Goal: Task Accomplishment & Management: Manage account settings

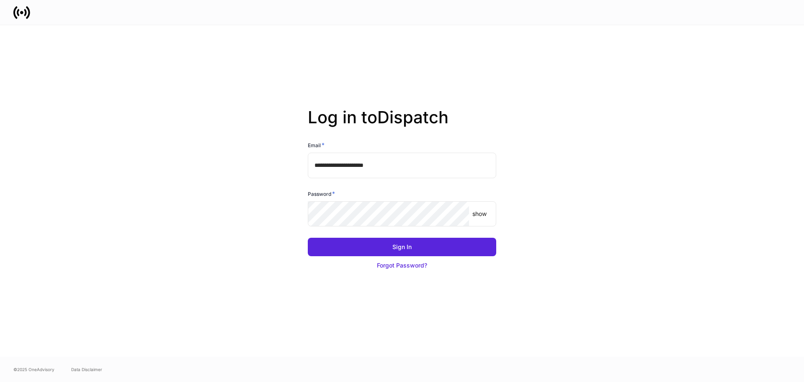
click at [416, 173] on input "**********" at bounding box center [402, 165] width 189 height 25
click at [308, 238] on button "Sign In" at bounding box center [402, 247] width 189 height 18
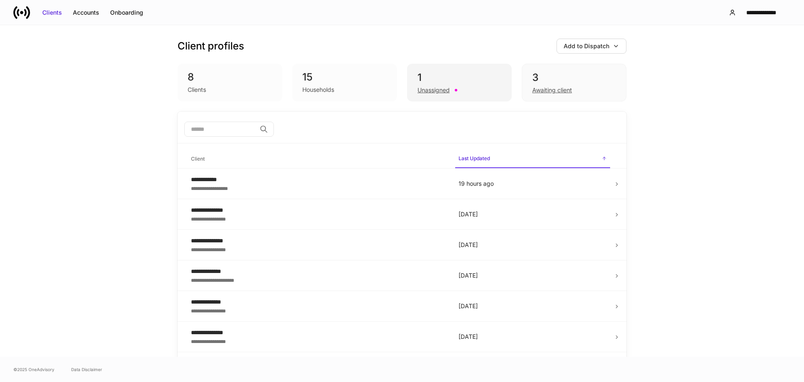
click at [466, 89] on div "Unassigned" at bounding box center [460, 89] width 84 height 10
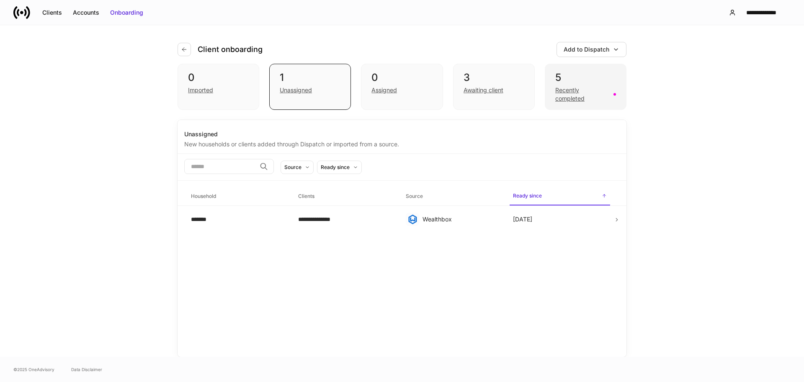
click at [603, 79] on div "5" at bounding box center [586, 77] width 61 height 13
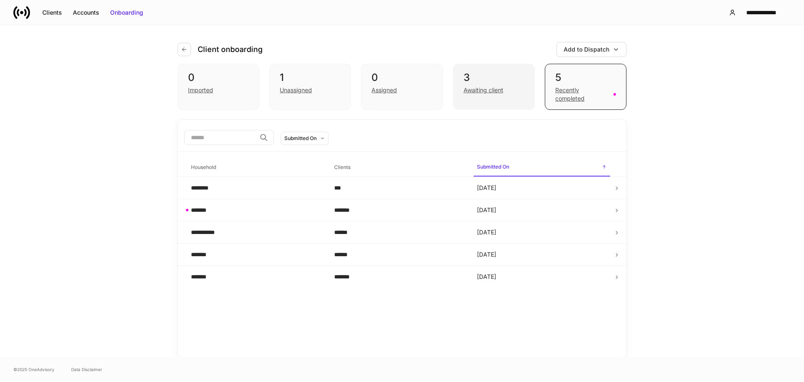
click at [502, 67] on div "3 Awaiting client" at bounding box center [494, 87] width 82 height 46
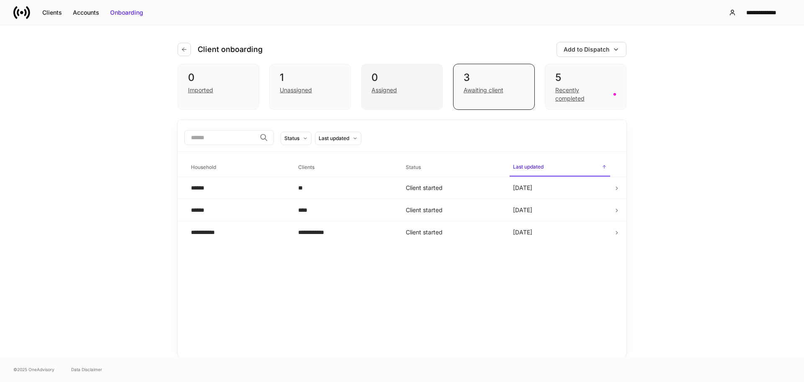
click at [400, 77] on div "0" at bounding box center [402, 77] width 61 height 13
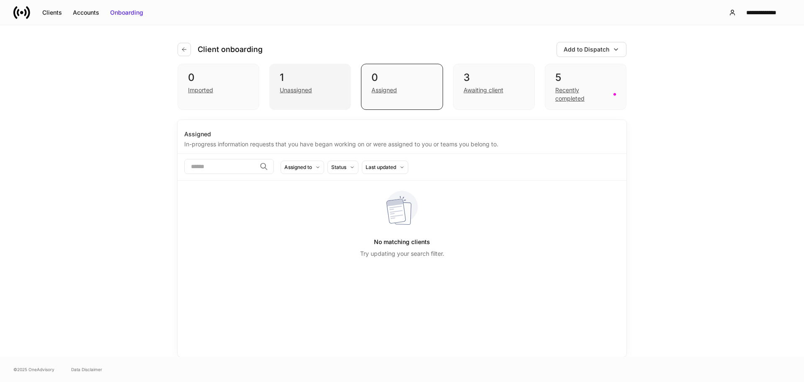
click at [309, 72] on div "1" at bounding box center [310, 77] width 61 height 13
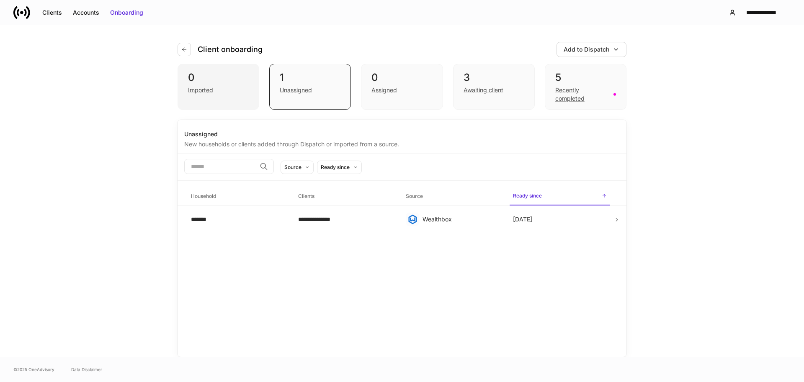
click at [207, 81] on div "0" at bounding box center [218, 77] width 61 height 13
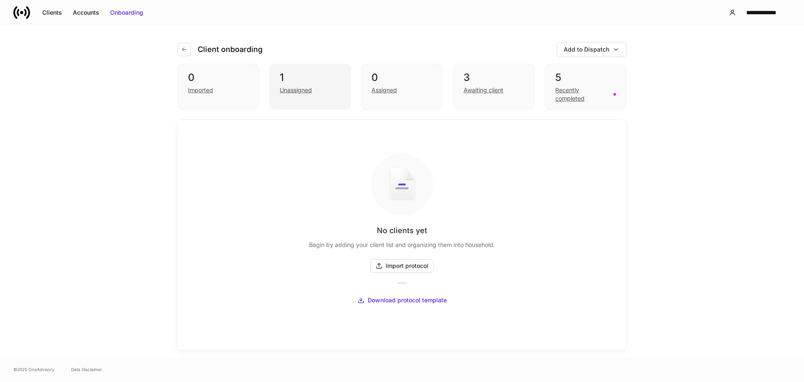
click at [280, 76] on div "1" at bounding box center [310, 77] width 61 height 13
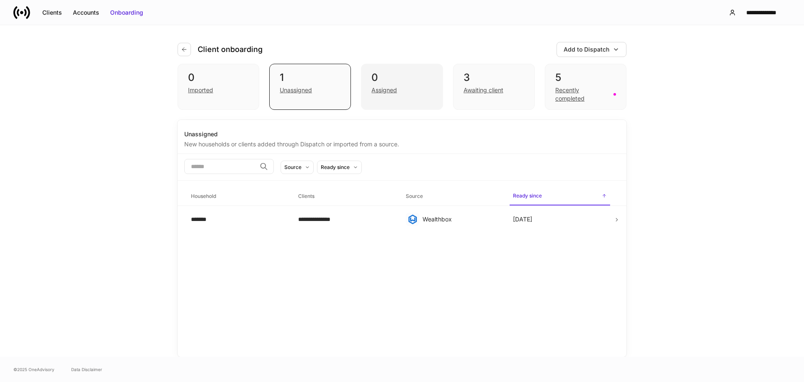
click at [372, 79] on div "0 Assigned" at bounding box center [402, 87] width 82 height 46
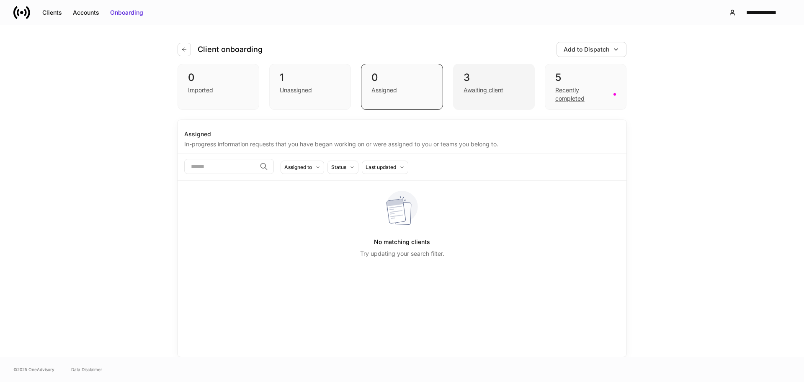
click at [513, 72] on div "3" at bounding box center [494, 77] width 61 height 13
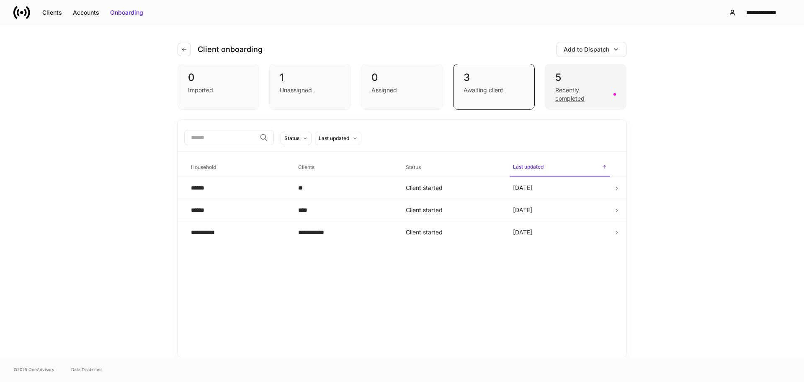
click at [577, 74] on div "5" at bounding box center [586, 77] width 61 height 13
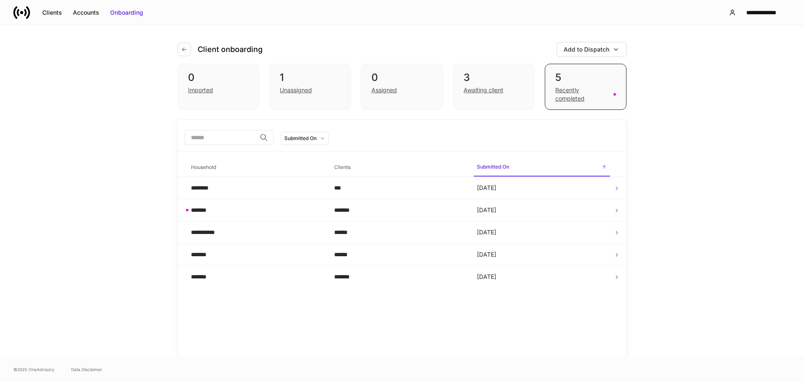
drag, startPoint x: 155, startPoint y: 134, endPoint x: 137, endPoint y: 132, distance: 19.0
click at [140, 133] on div "**********" at bounding box center [402, 190] width 804 height 331
click at [108, 117] on div "**********" at bounding box center [402, 190] width 804 height 331
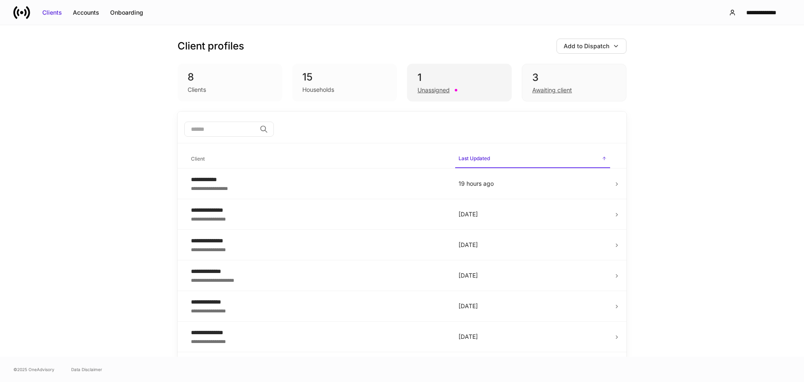
click at [419, 75] on div "1" at bounding box center [460, 77] width 84 height 13
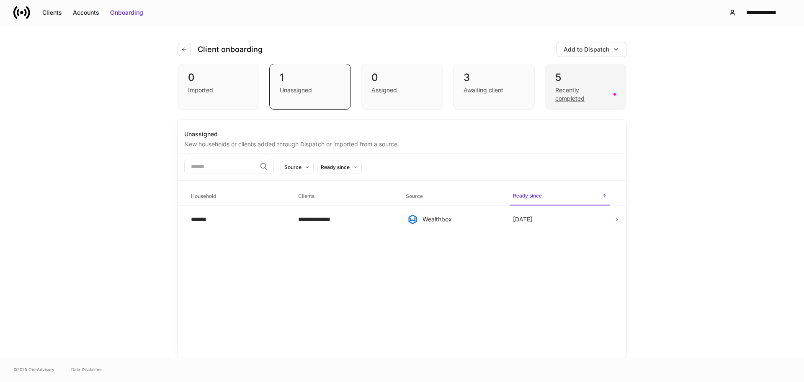
click at [591, 64] on div "5 Recently completed" at bounding box center [586, 87] width 82 height 46
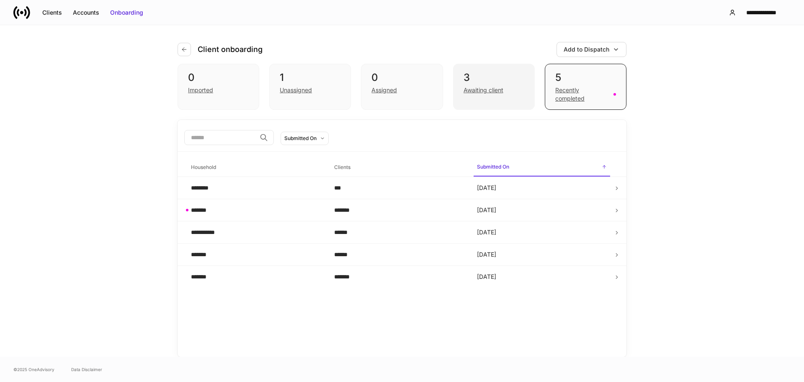
click at [491, 71] on div "3" at bounding box center [494, 77] width 61 height 13
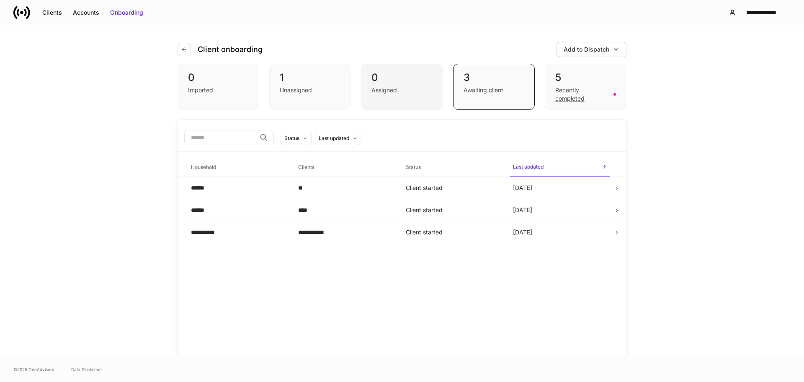
click at [428, 80] on div "0" at bounding box center [402, 77] width 61 height 13
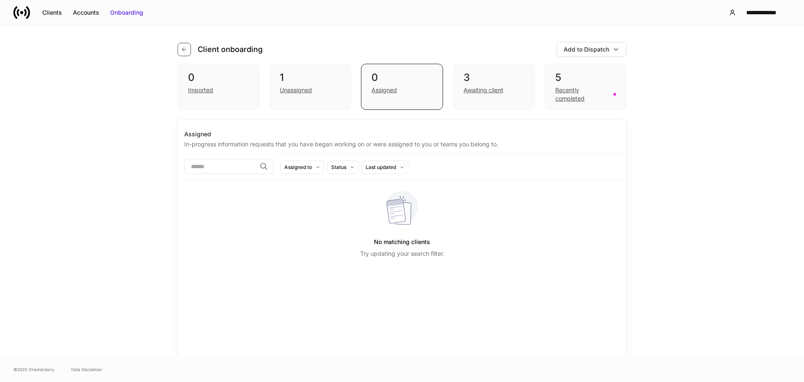
click at [190, 47] on button "button" at bounding box center [184, 49] width 13 height 13
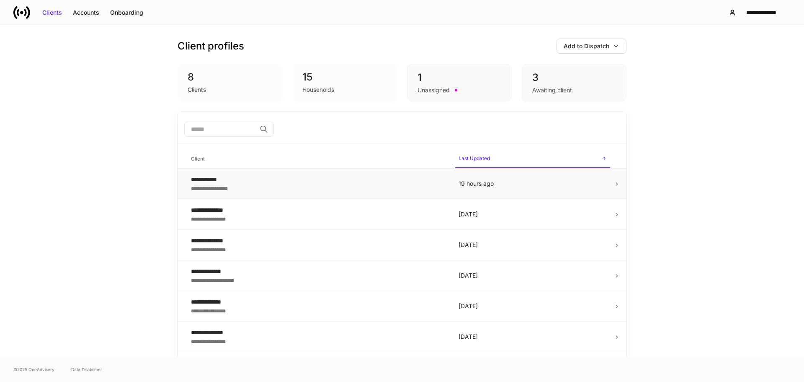
click at [614, 181] on icon at bounding box center [617, 184] width 6 height 6
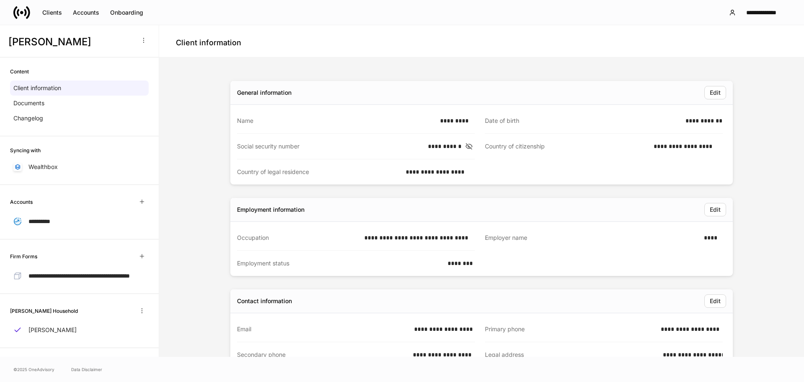
scroll to position [19, 0]
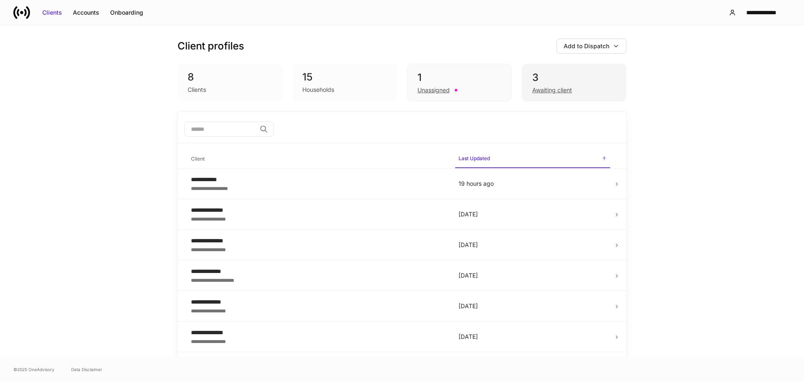
click at [578, 82] on div "3" at bounding box center [575, 77] width 84 height 13
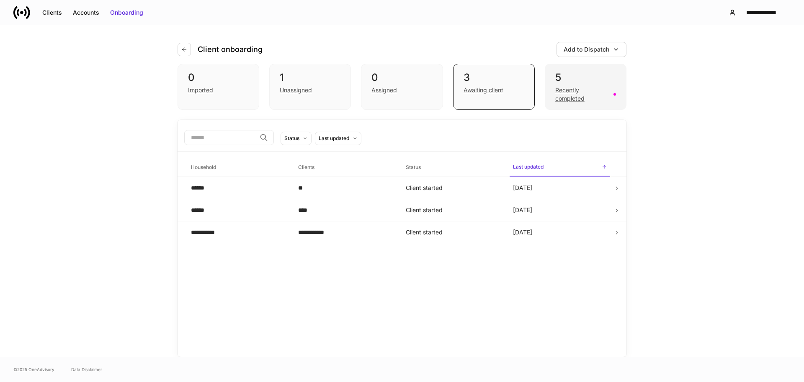
click at [578, 75] on div "5" at bounding box center [586, 77] width 61 height 13
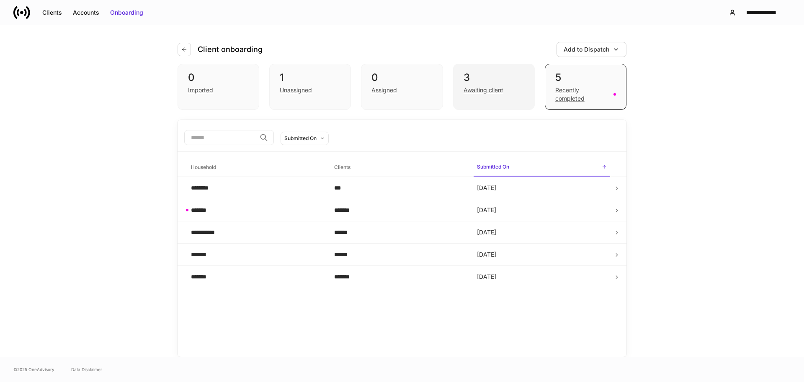
click at [519, 96] on div "3 Awaiting client" at bounding box center [494, 87] width 82 height 46
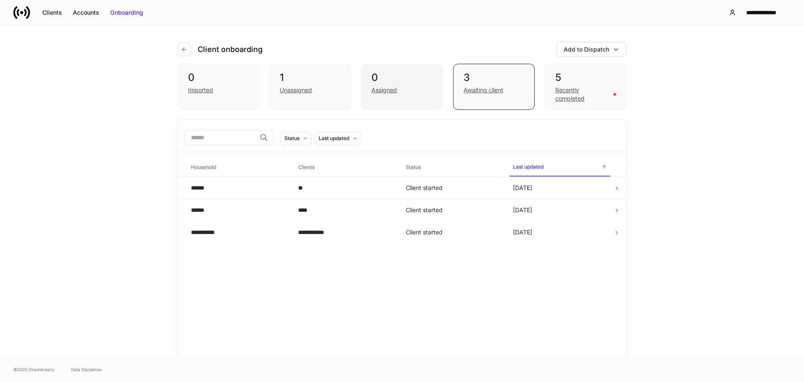
click at [403, 70] on div "0 Assigned" at bounding box center [402, 87] width 82 height 46
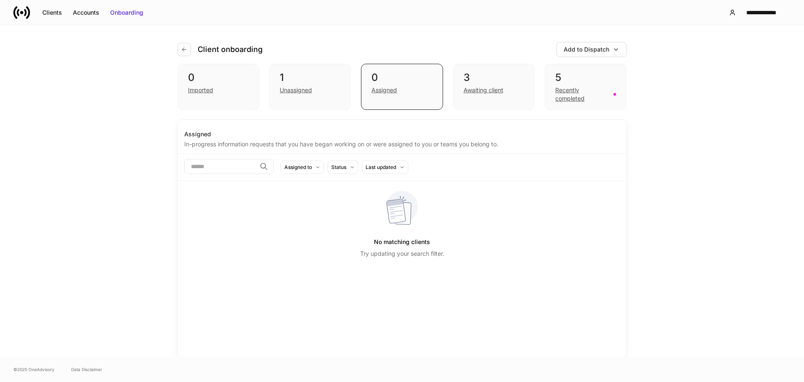
click at [281, 61] on div "Client onboarding Add to Dispatch 0 Imported 1 Unassigned 0 Assigned 3 Awaiting…" at bounding box center [402, 190] width 503 height 331
click at [321, 71] on div "1" at bounding box center [310, 77] width 61 height 13
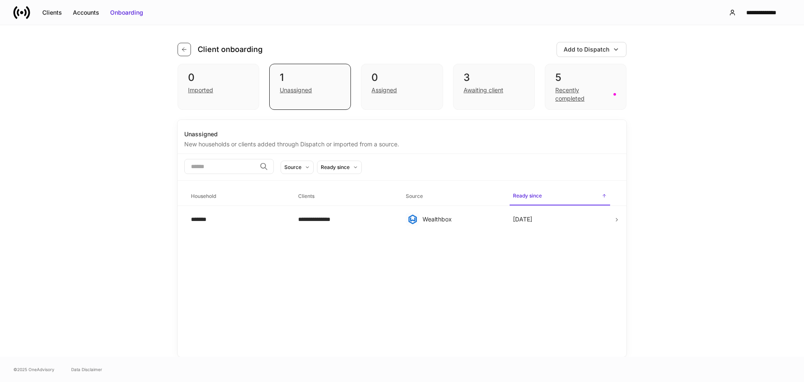
click at [184, 47] on icon "button" at bounding box center [184, 49] width 7 height 7
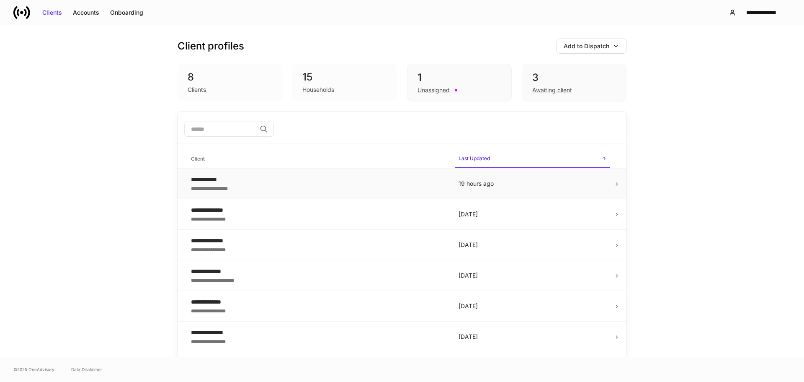
click at [614, 183] on td at bounding box center [620, 183] width 13 height 31
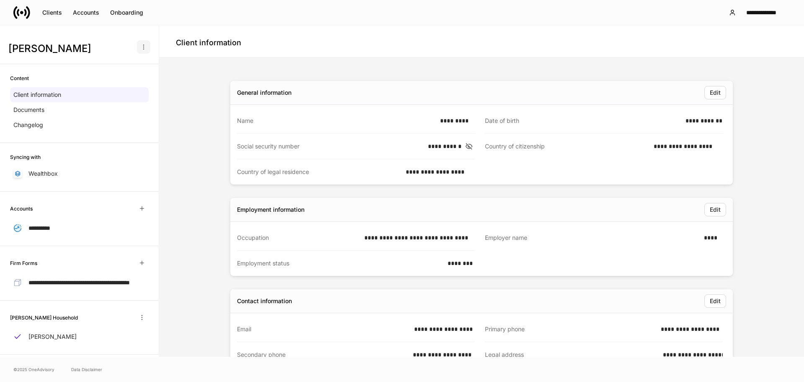
click at [142, 49] on button "button" at bounding box center [143, 46] width 13 height 13
click at [131, 85] on p "Delete client profile" at bounding box center [109, 87] width 53 height 8
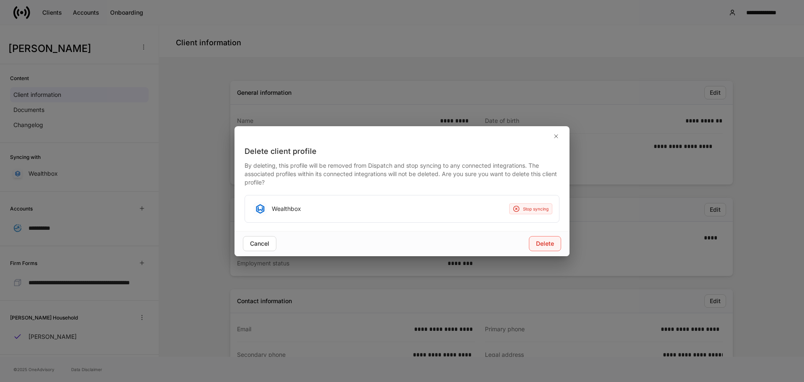
click at [556, 245] on button "Delete" at bounding box center [545, 243] width 32 height 15
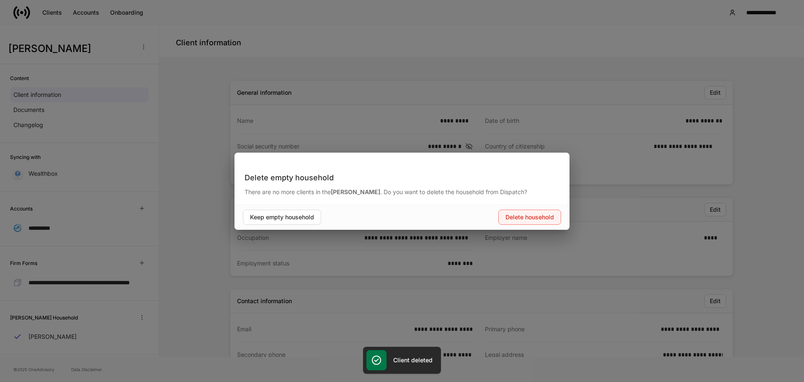
click at [547, 220] on div "Delete household" at bounding box center [530, 217] width 49 height 8
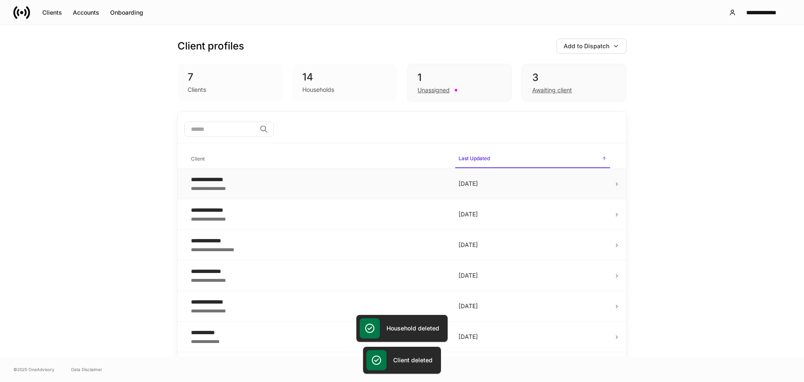
click at [604, 184] on td "3 days ago" at bounding box center [533, 183] width 162 height 31
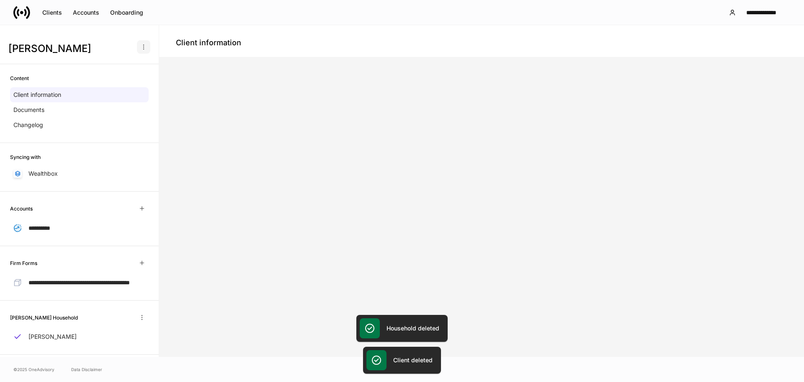
click at [137, 43] on button "button" at bounding box center [143, 46] width 13 height 13
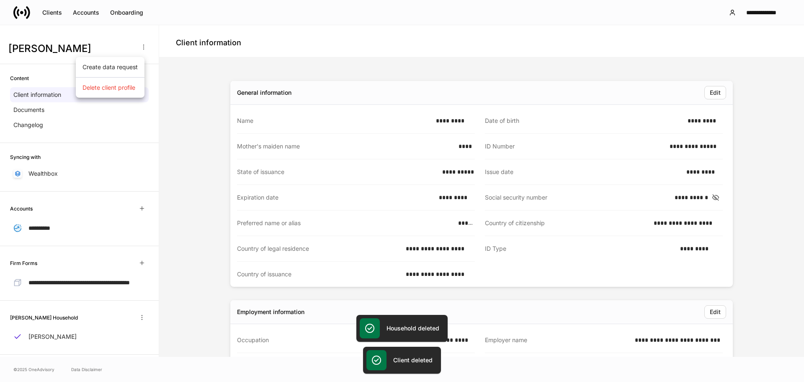
click at [112, 88] on p "Delete client profile" at bounding box center [109, 87] width 53 height 8
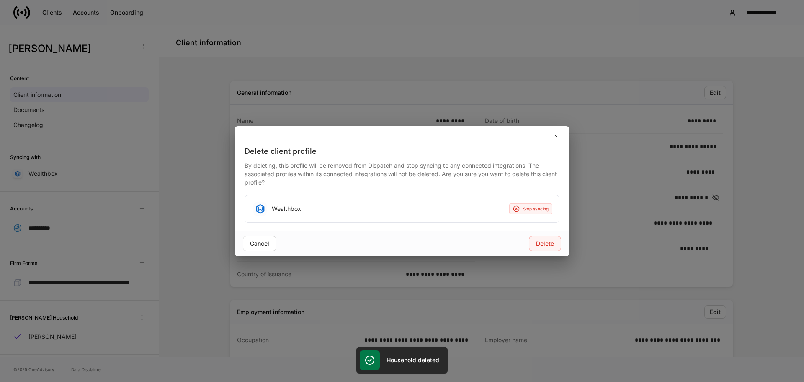
click at [541, 243] on div "Delete" at bounding box center [545, 243] width 18 height 8
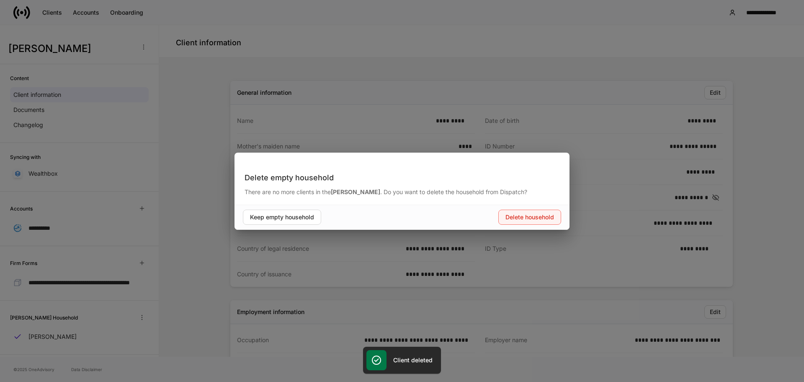
click at [528, 211] on button "Delete household" at bounding box center [530, 216] width 63 height 15
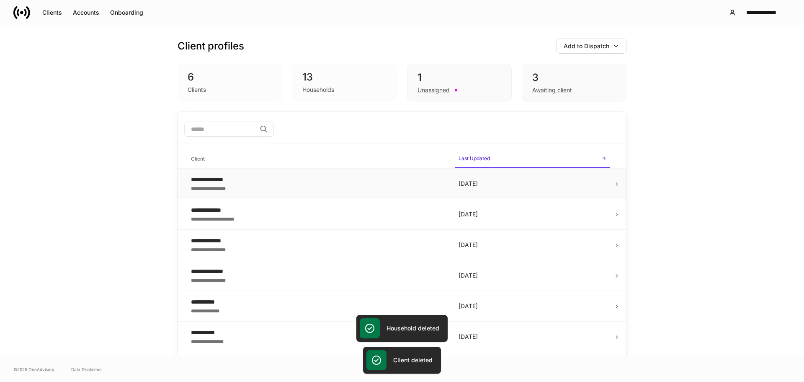
click at [618, 182] on icon at bounding box center [617, 184] width 6 height 6
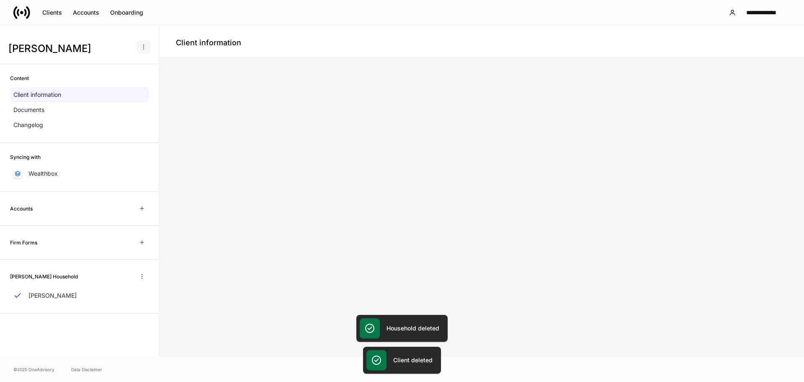
click at [144, 48] on icon "button" at bounding box center [143, 47] width 7 height 7
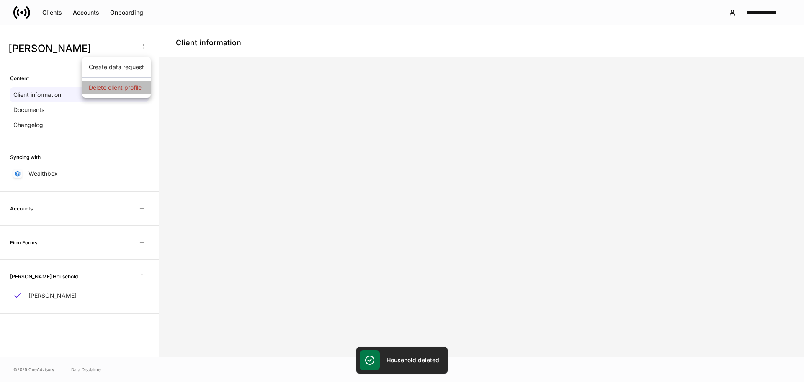
click at [126, 92] on li "Delete client profile" at bounding box center [116, 87] width 69 height 13
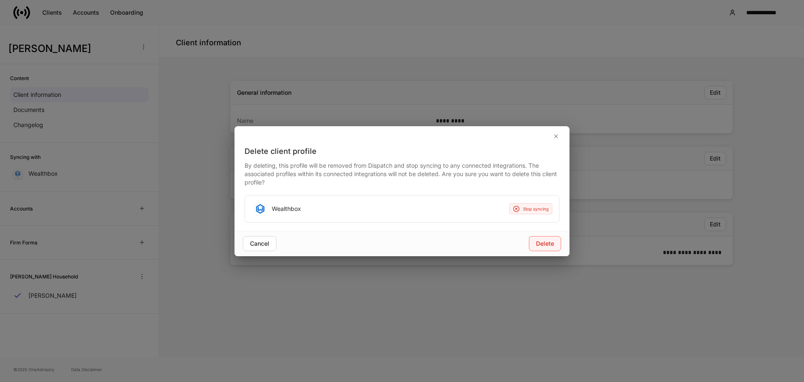
click at [533, 243] on button "Delete" at bounding box center [545, 243] width 32 height 15
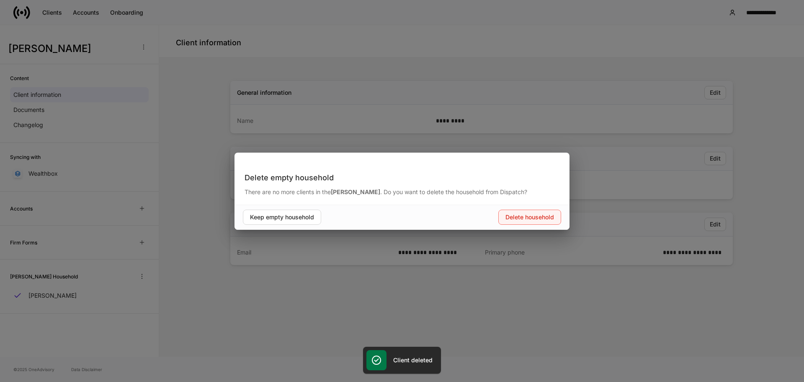
click at [524, 214] on div "Delete household" at bounding box center [530, 217] width 49 height 8
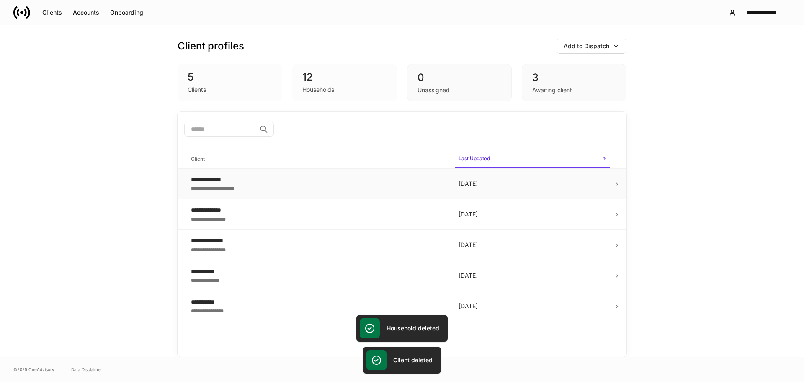
click at [538, 193] on td "7 days ago" at bounding box center [533, 183] width 162 height 31
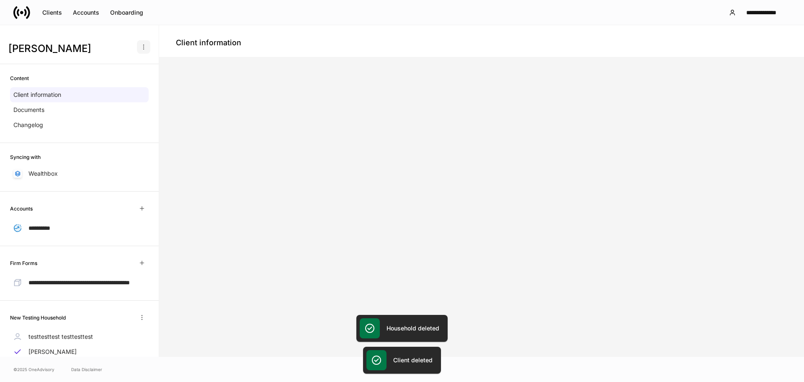
click at [143, 47] on button "button" at bounding box center [143, 46] width 13 height 13
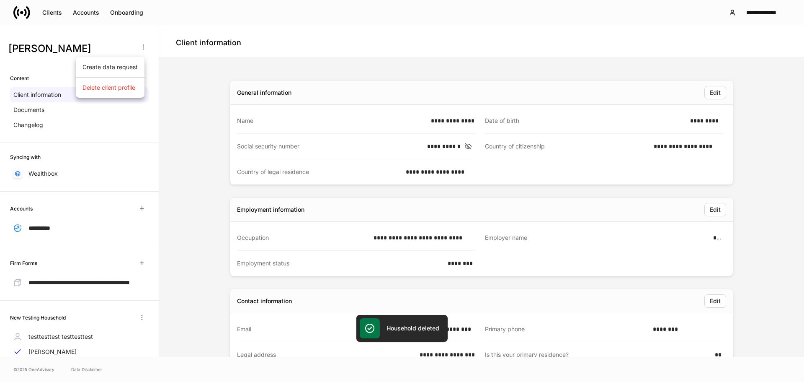
click at [116, 85] on p "Delete client profile" at bounding box center [109, 87] width 53 height 8
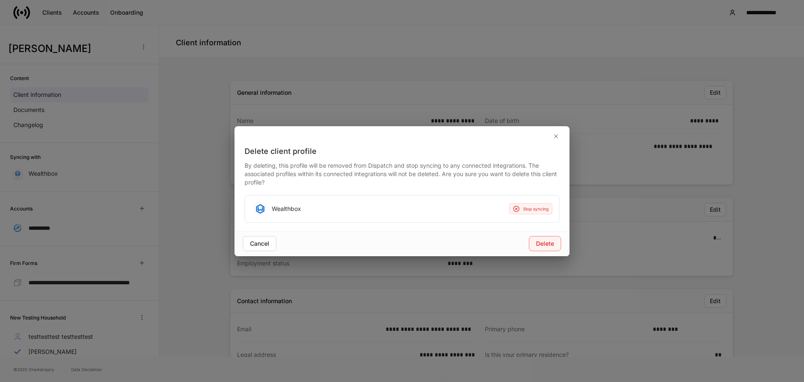
click at [539, 242] on div "Delete" at bounding box center [545, 243] width 18 height 8
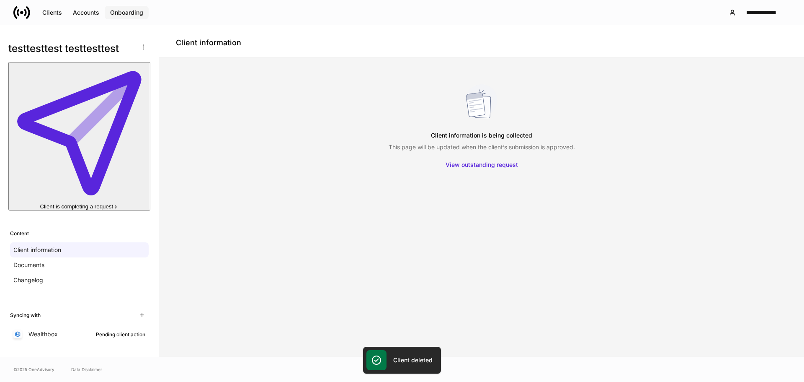
click at [119, 9] on div "Onboarding" at bounding box center [126, 12] width 33 height 8
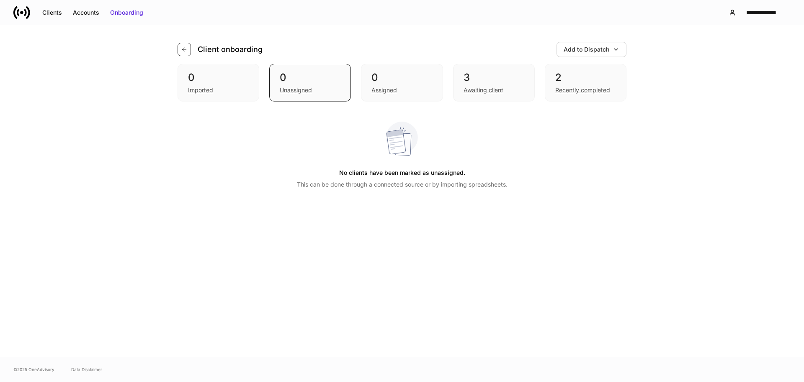
click at [181, 48] on icon "button" at bounding box center [184, 49] width 7 height 7
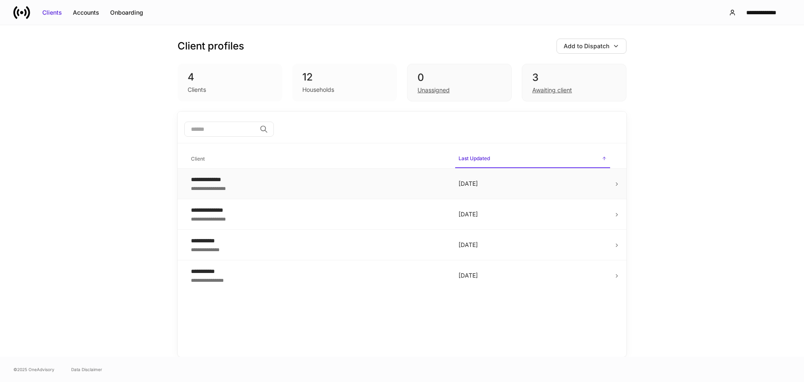
click at [525, 188] on p "8 days ago" at bounding box center [533, 183] width 148 height 8
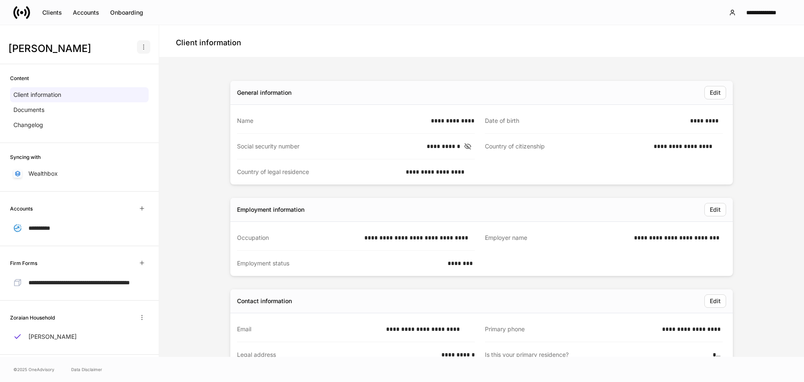
click at [140, 43] on button "button" at bounding box center [143, 46] width 13 height 13
click at [128, 83] on li "Delete client profile" at bounding box center [110, 87] width 69 height 13
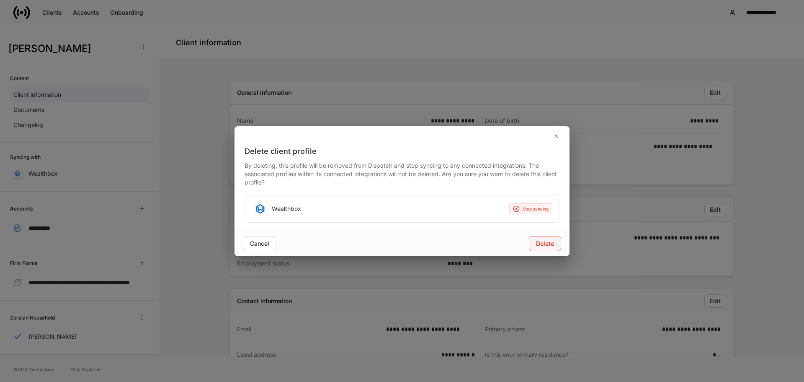
click at [535, 247] on button "Delete" at bounding box center [545, 243] width 32 height 15
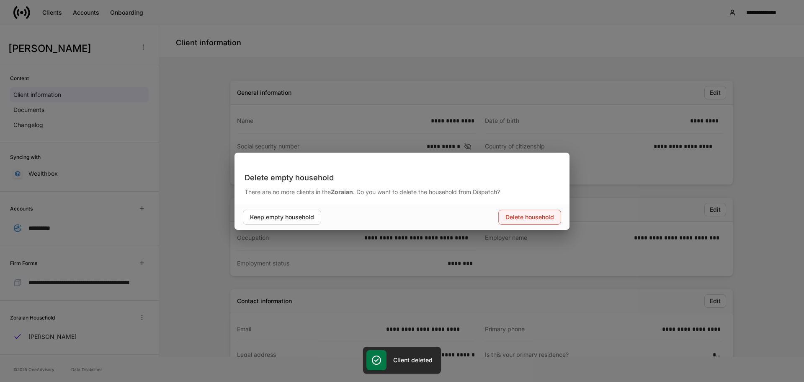
click at [525, 221] on div "Delete household" at bounding box center [530, 217] width 49 height 8
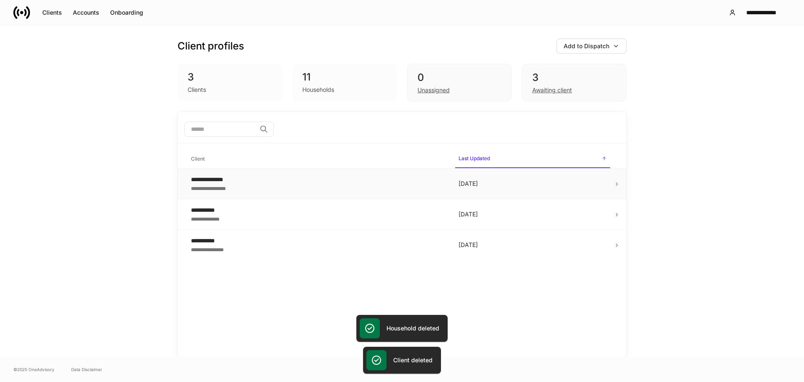
click at [456, 175] on td "8 days ago" at bounding box center [533, 183] width 162 height 31
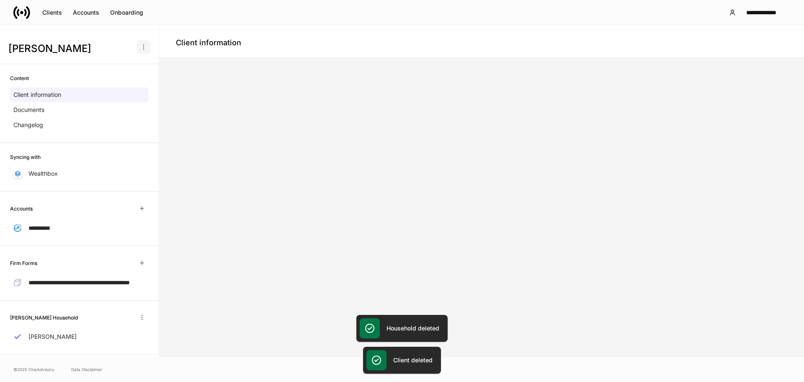
click at [140, 45] on icon "button" at bounding box center [143, 47] width 7 height 7
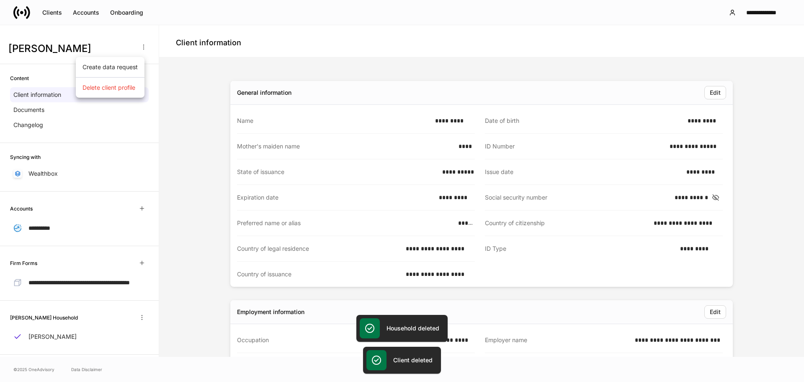
click at [129, 83] on p "Delete client profile" at bounding box center [109, 87] width 53 height 8
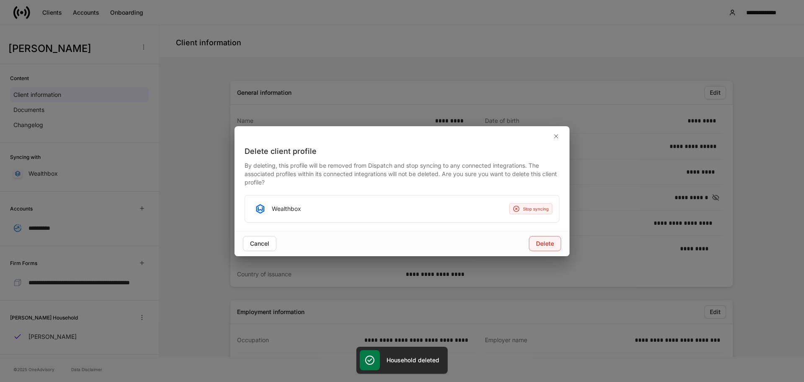
click at [535, 242] on button "Delete" at bounding box center [545, 243] width 32 height 15
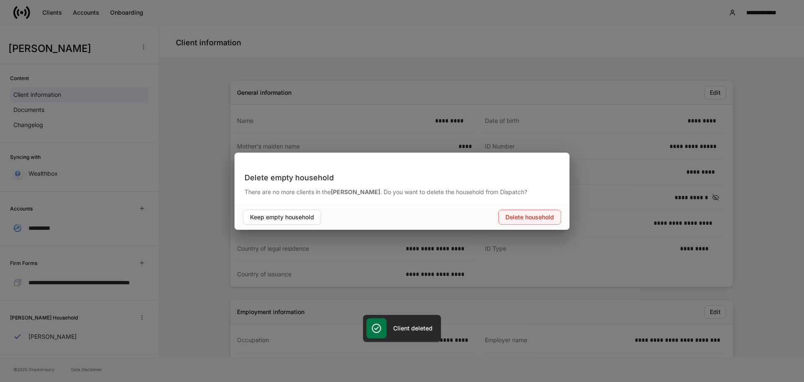
click at [538, 213] on div "Delete household" at bounding box center [530, 217] width 49 height 8
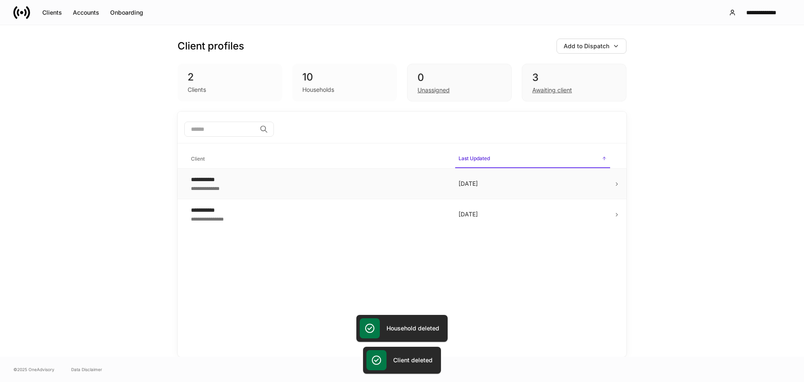
click at [280, 187] on div "**********" at bounding box center [318, 188] width 254 height 8
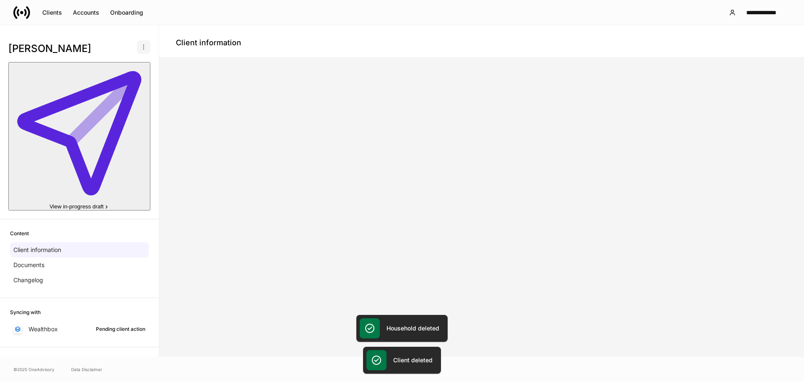
click at [142, 49] on icon "button" at bounding box center [143, 47] width 7 height 7
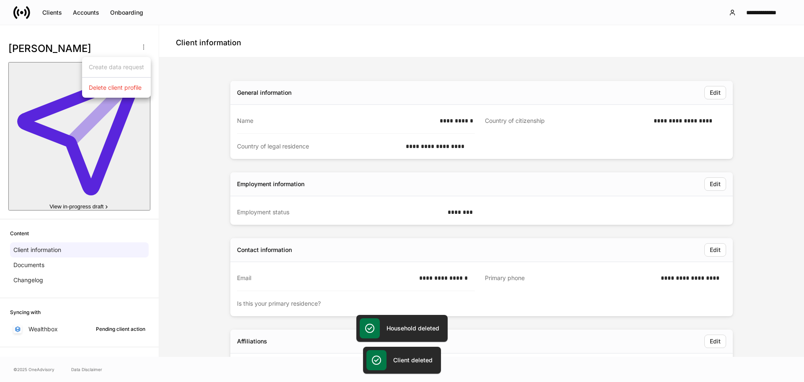
click at [138, 94] on ul "Create data request Delete client profile" at bounding box center [116, 77] width 69 height 41
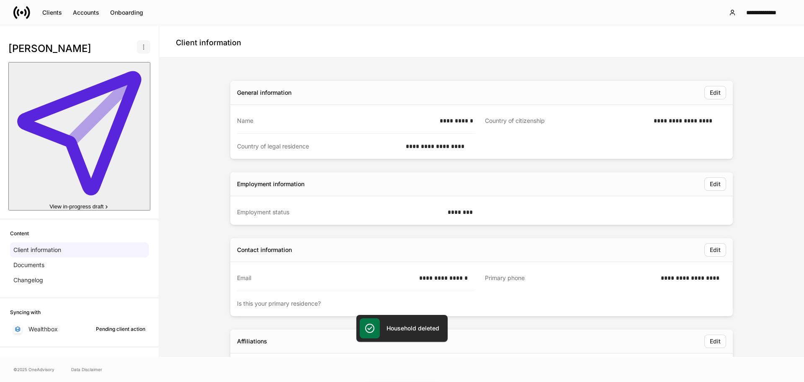
click at [141, 52] on button "button" at bounding box center [143, 46] width 13 height 13
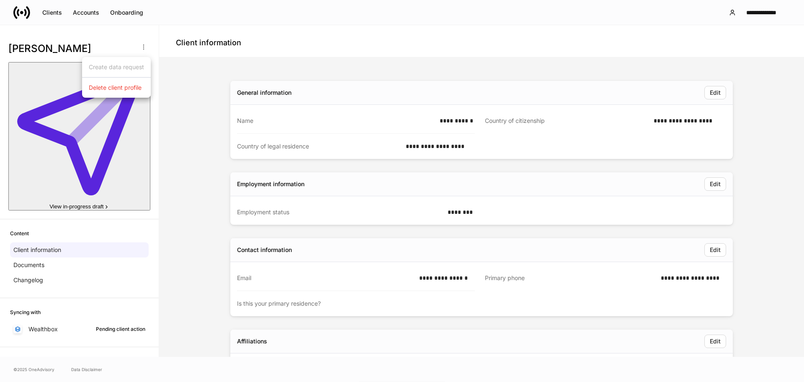
click at [128, 86] on p "Delete client profile" at bounding box center [115, 87] width 53 height 8
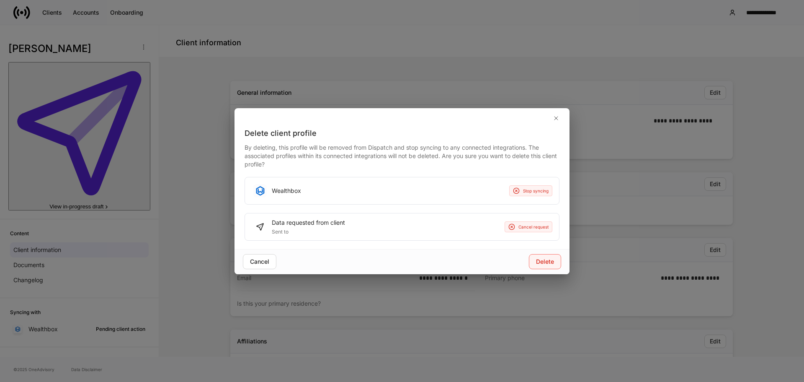
click at [546, 261] on div "Delete" at bounding box center [545, 261] width 18 height 8
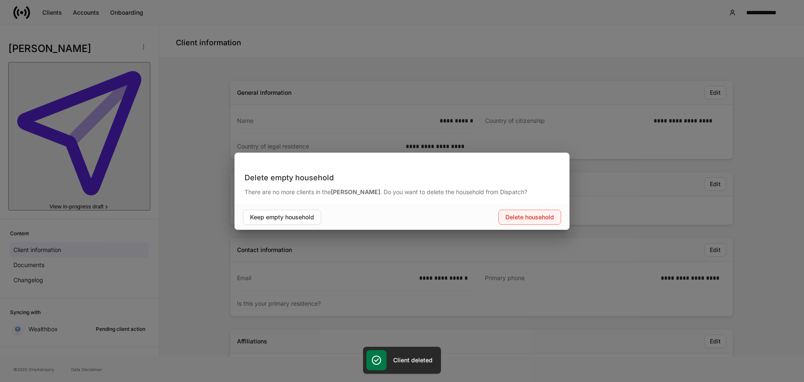
click at [528, 220] on div "Delete household" at bounding box center [530, 217] width 49 height 8
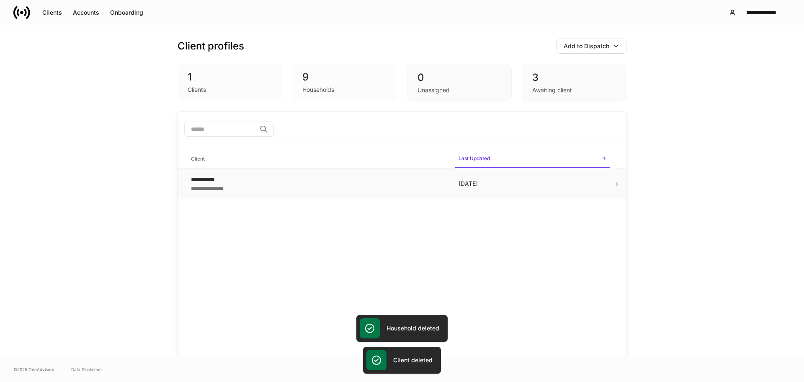
click at [321, 172] on td "**********" at bounding box center [318, 183] width 268 height 31
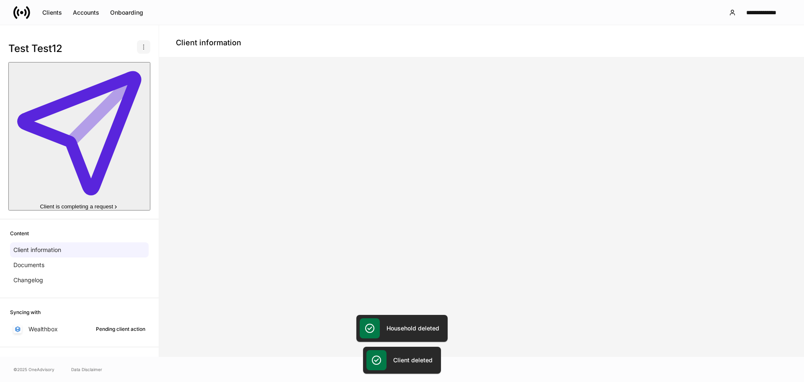
click at [149, 50] on button "button" at bounding box center [143, 46] width 13 height 13
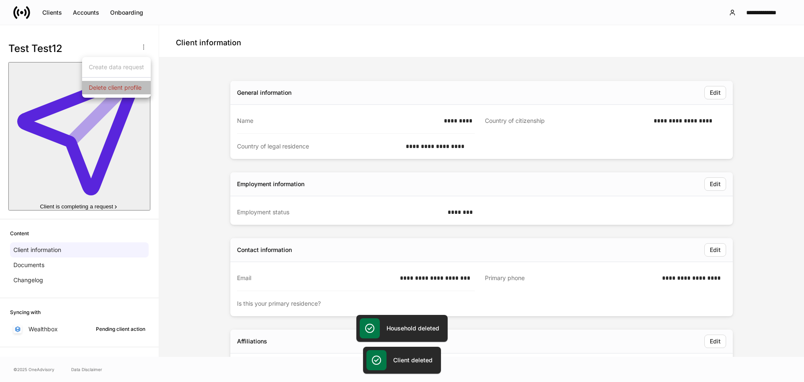
click at [133, 83] on li "Delete client profile" at bounding box center [116, 87] width 69 height 13
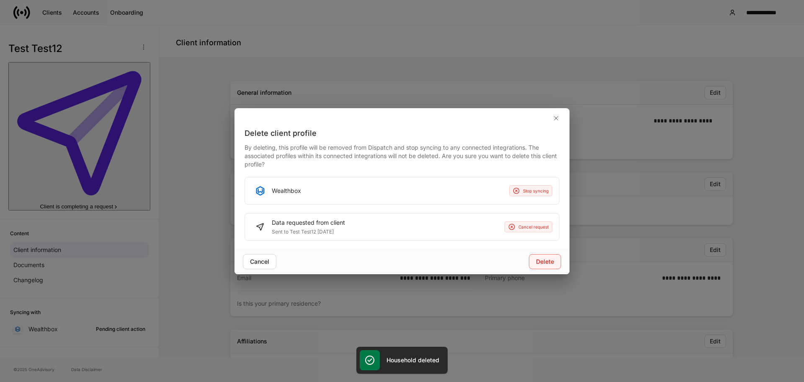
click at [546, 265] on div "Delete" at bounding box center [545, 261] width 18 height 8
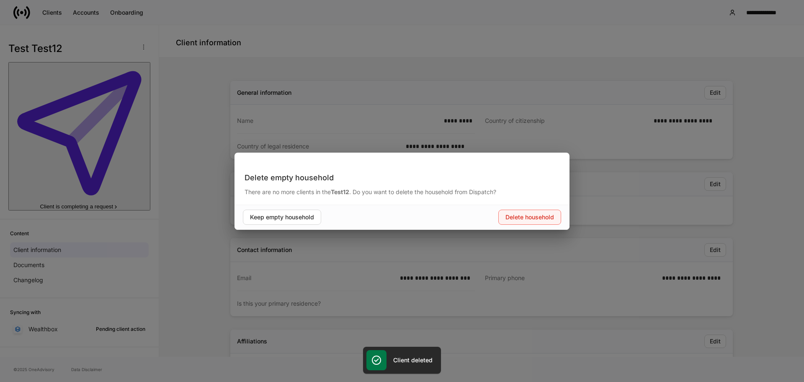
click at [506, 214] on div "Delete household" at bounding box center [530, 217] width 49 height 8
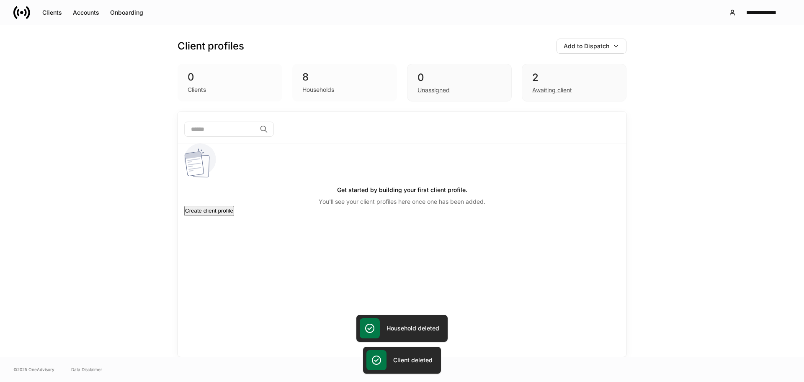
click at [360, 87] on div "Households" at bounding box center [345, 89] width 85 height 10
click at [582, 84] on div "Awaiting client" at bounding box center [575, 89] width 84 height 10
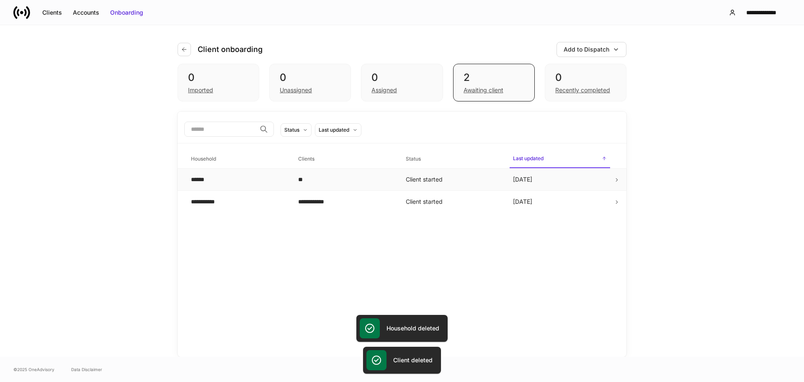
click at [625, 180] on td at bounding box center [620, 179] width 13 height 22
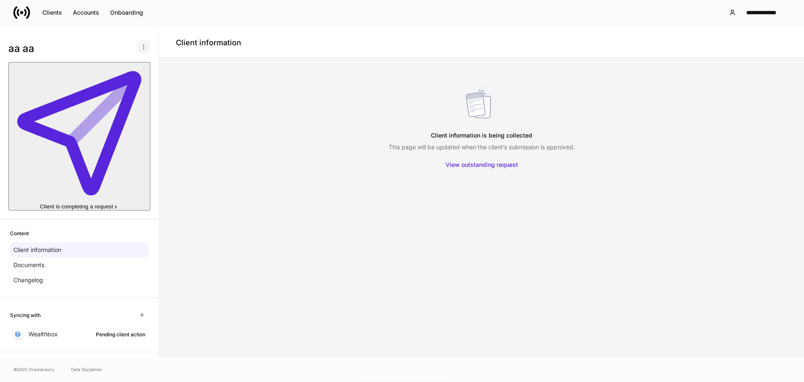
click at [138, 43] on button "button" at bounding box center [143, 46] width 13 height 13
click at [137, 91] on li "Delete client profile" at bounding box center [110, 87] width 69 height 13
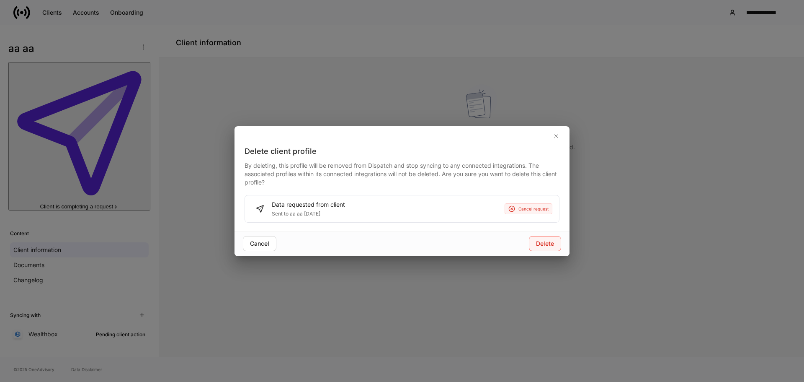
click at [551, 247] on div "Delete" at bounding box center [545, 243] width 18 height 8
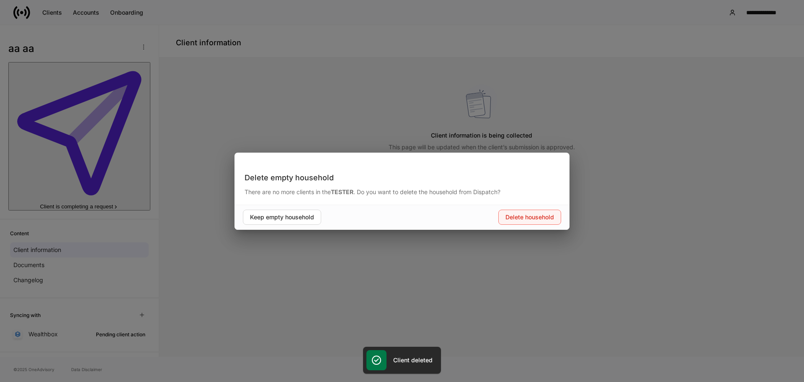
click at [542, 222] on button "Delete household" at bounding box center [530, 216] width 63 height 15
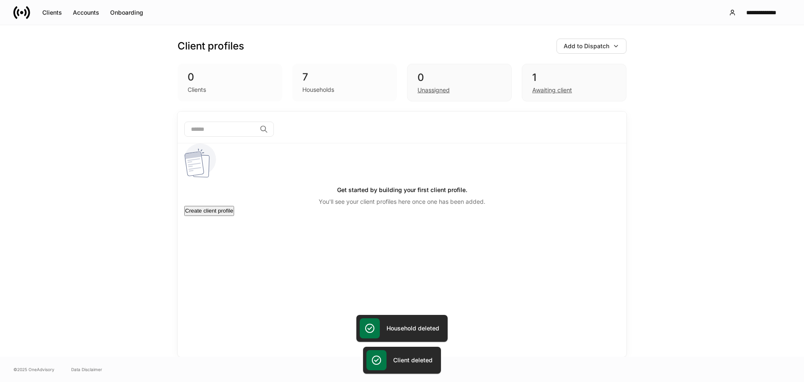
click at [546, 110] on div "Client profiles Add to Dispatch 0 Clients 7 Households 0 Unassigned 1 Awaiting …" at bounding box center [402, 68] width 449 height 86
click at [547, 87] on div "Awaiting client" at bounding box center [553, 90] width 40 height 8
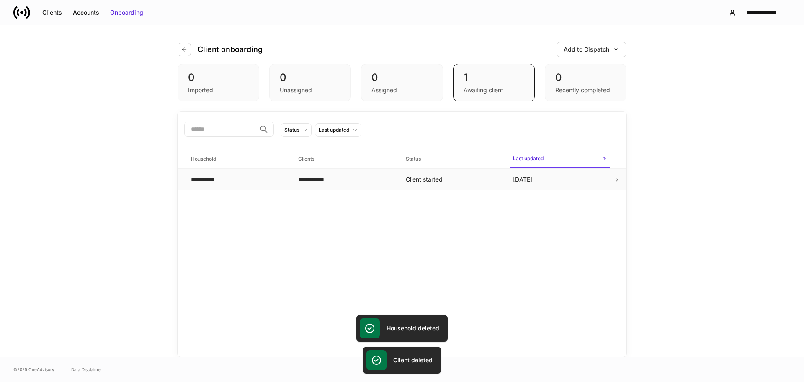
click at [553, 178] on td "Sep 9" at bounding box center [560, 179] width 107 height 22
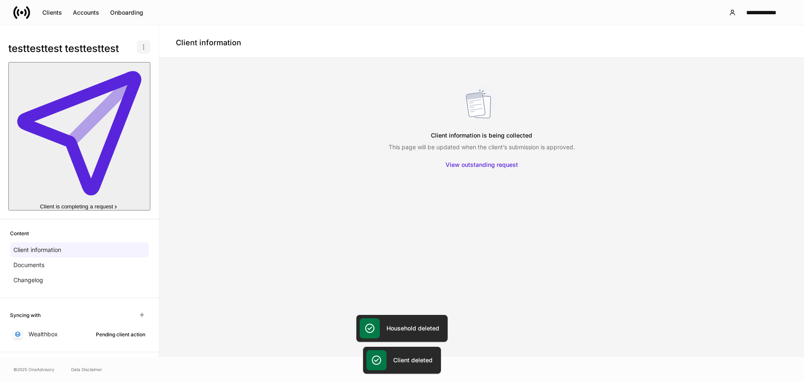
click at [137, 45] on button "button" at bounding box center [143, 46] width 13 height 13
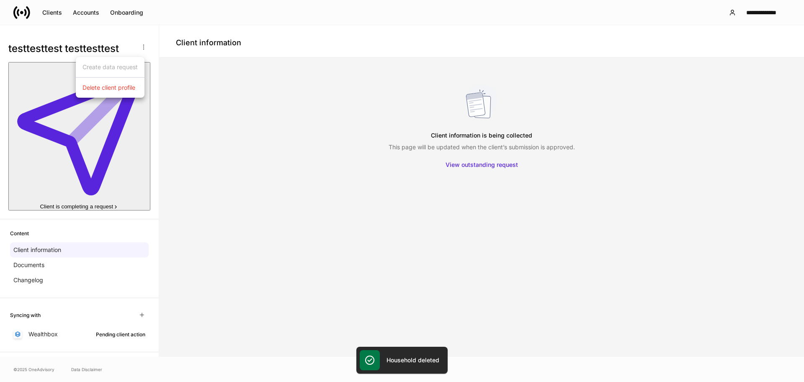
click at [133, 89] on p "Delete client profile" at bounding box center [109, 87] width 53 height 8
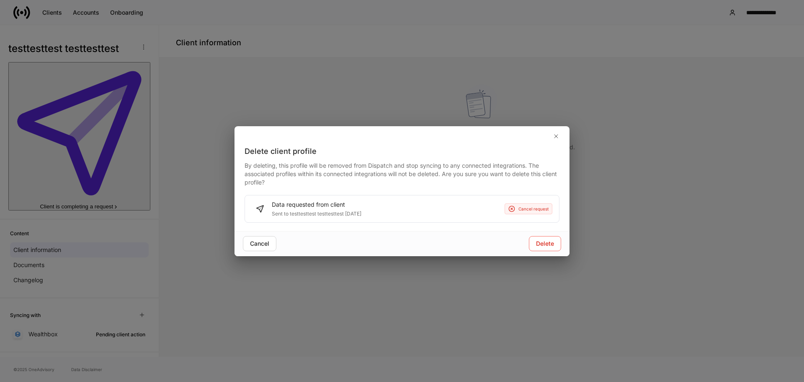
click at [553, 251] on div "Cancel Delete" at bounding box center [402, 243] width 335 height 25
click at [552, 249] on button "Delete" at bounding box center [545, 243] width 32 height 15
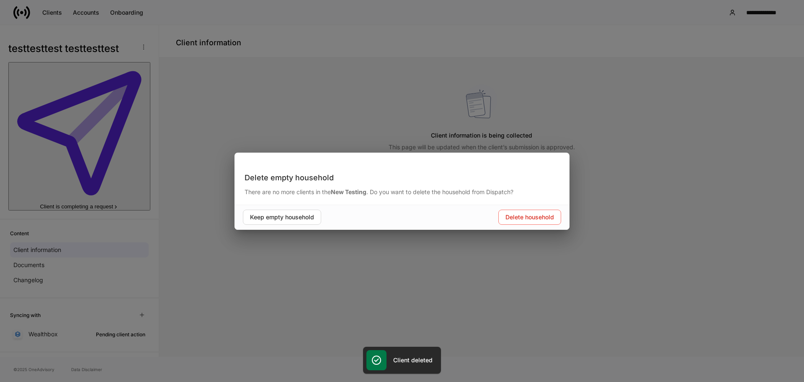
click at [531, 229] on div "Keep empty household Delete household" at bounding box center [402, 216] width 335 height 25
click at [531, 217] on div "Delete household" at bounding box center [530, 217] width 49 height 8
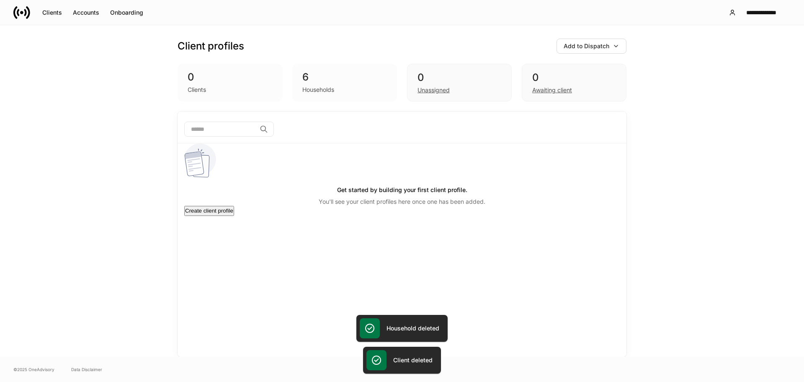
click at [331, 74] on div "6" at bounding box center [345, 76] width 85 height 13
click at [331, 73] on div "6" at bounding box center [345, 76] width 85 height 13
click at [266, 80] on div "0" at bounding box center [230, 76] width 85 height 13
click at [248, 75] on div "0" at bounding box center [230, 76] width 85 height 13
click at [407, 80] on div "0 Clients 6 Households 0 Unassigned 0 Awaiting client" at bounding box center [402, 83] width 449 height 38
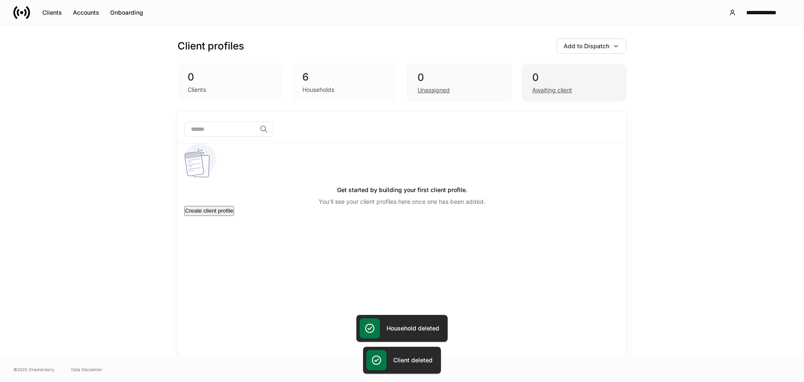
click at [547, 82] on div "0" at bounding box center [575, 77] width 84 height 13
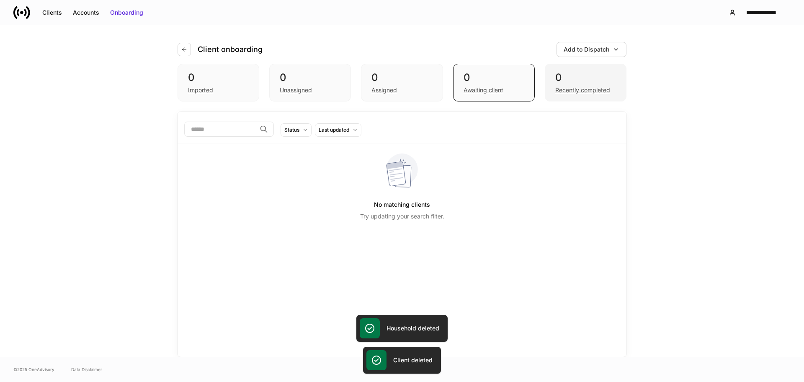
click at [566, 82] on div "0" at bounding box center [586, 77] width 61 height 13
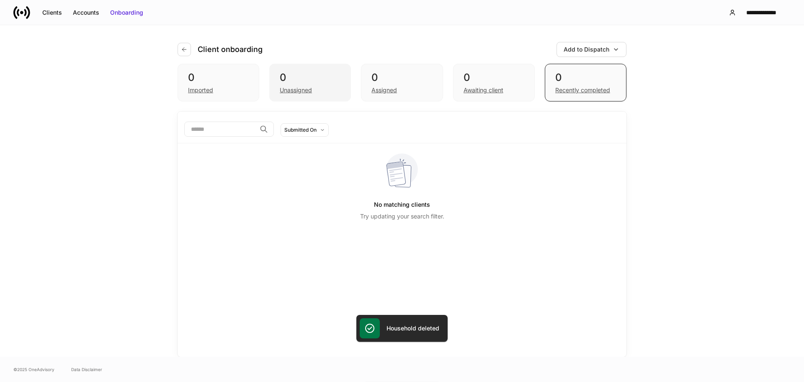
click at [348, 83] on div "0 Imported 0 Unassigned 0 Assigned 0 Awaiting client 0 Recently completed" at bounding box center [402, 83] width 449 height 38
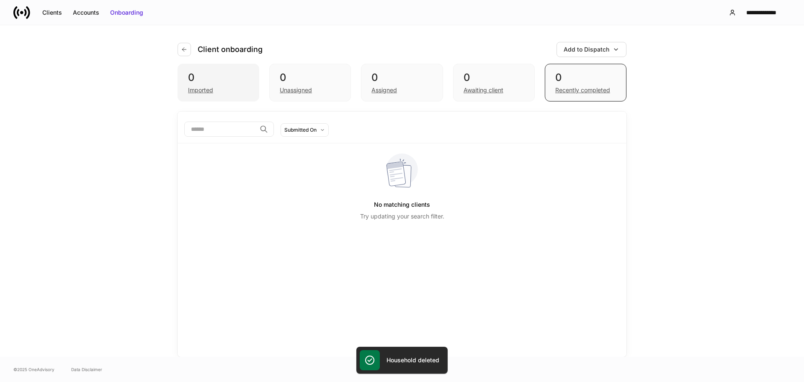
drag, startPoint x: 216, startPoint y: 71, endPoint x: 211, endPoint y: 68, distance: 5.6
click at [214, 70] on div "0 Imported" at bounding box center [219, 83] width 82 height 38
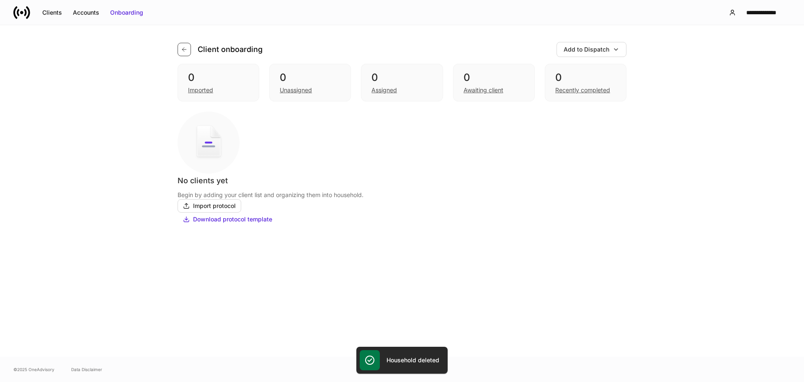
click at [184, 55] on button "button" at bounding box center [184, 49] width 13 height 13
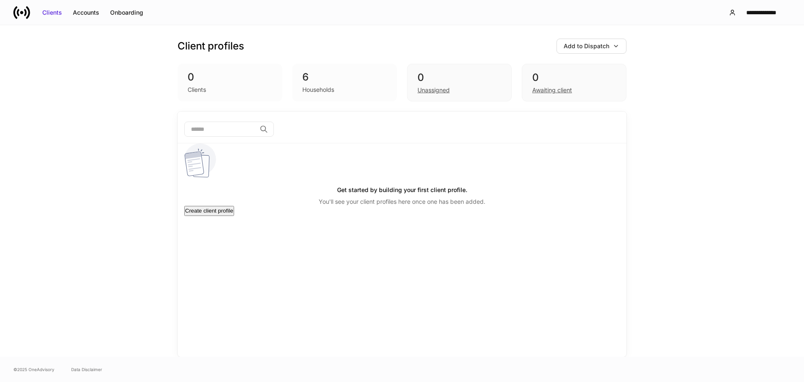
click at [95, 20] on div "Clients Accounts Onboarding" at bounding box center [80, 12] width 135 height 17
click at [86, 15] on div "Accounts" at bounding box center [86, 12] width 26 height 8
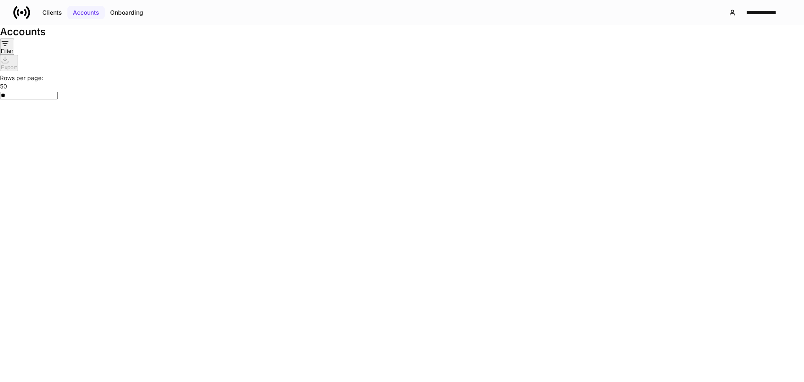
click at [82, 11] on div "Accounts" at bounding box center [86, 12] width 26 height 8
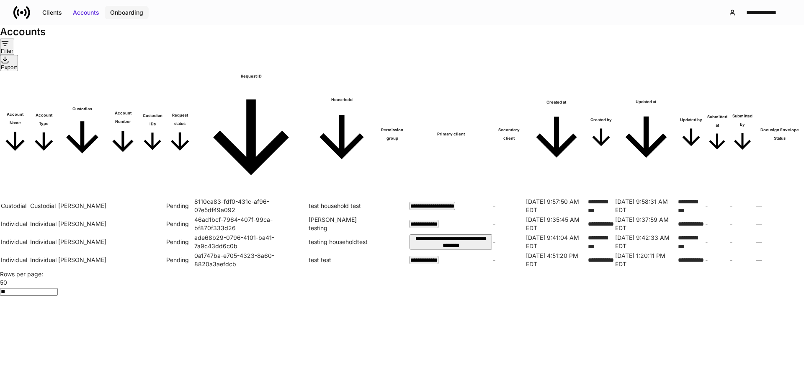
click at [132, 12] on div "Onboarding" at bounding box center [126, 12] width 33 height 8
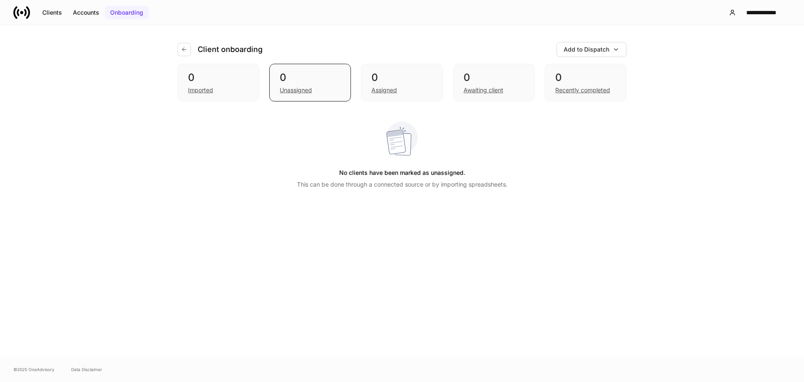
click at [110, 15] on div "Onboarding" at bounding box center [126, 12] width 33 height 8
click at [80, 13] on div "Accounts" at bounding box center [86, 12] width 26 height 8
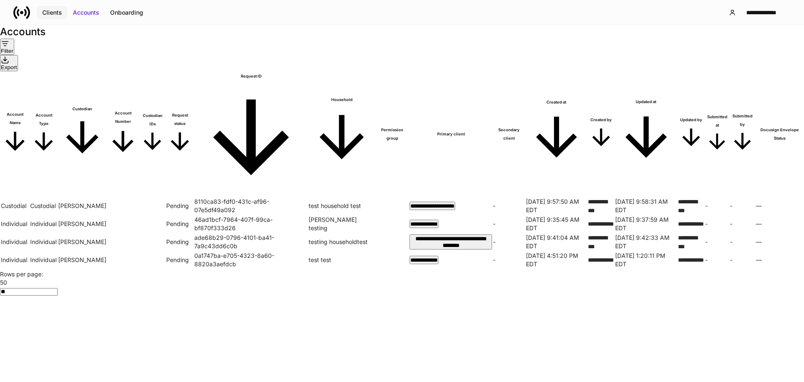
click at [42, 11] on div "Clients" at bounding box center [52, 12] width 20 height 8
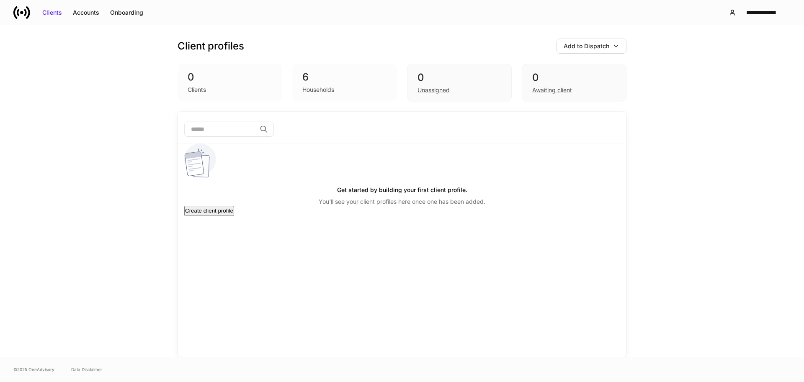
click at [306, 81] on div "6" at bounding box center [345, 76] width 85 height 13
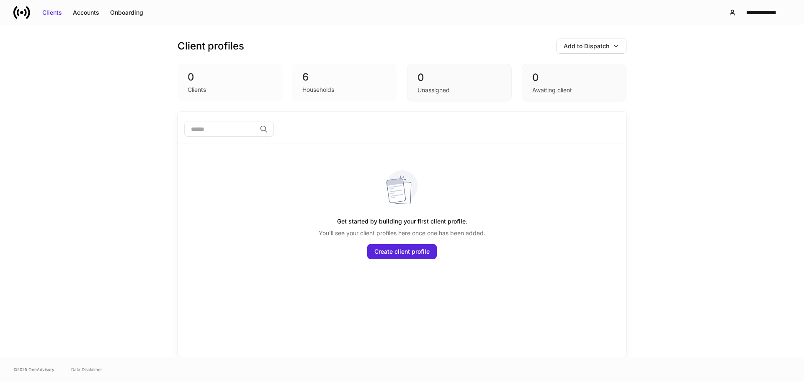
click at [350, 77] on div "6" at bounding box center [345, 76] width 85 height 13
click at [344, 78] on div "6" at bounding box center [345, 76] width 85 height 13
click at [344, 81] on div "6" at bounding box center [345, 76] width 85 height 13
click at [308, 65] on div "6 Households" at bounding box center [344, 83] width 105 height 38
click at [671, 97] on div "Client profiles Add to Dispatch 0 Clients 6 Households 0 Unassigned 0 Awaiting …" at bounding box center [402, 190] width 804 height 331
